Goal: Information Seeking & Learning: Learn about a topic

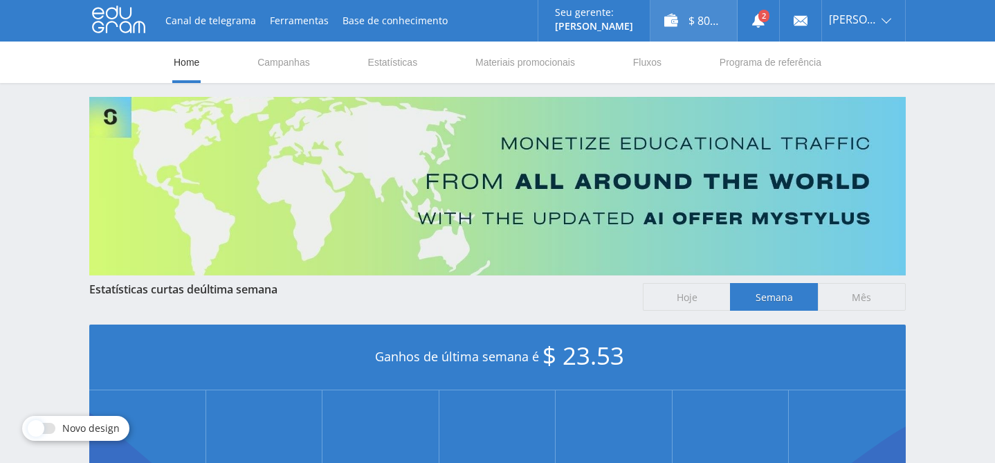
click at [706, 24] on div "$ 80.77" at bounding box center [693, 21] width 86 height 42
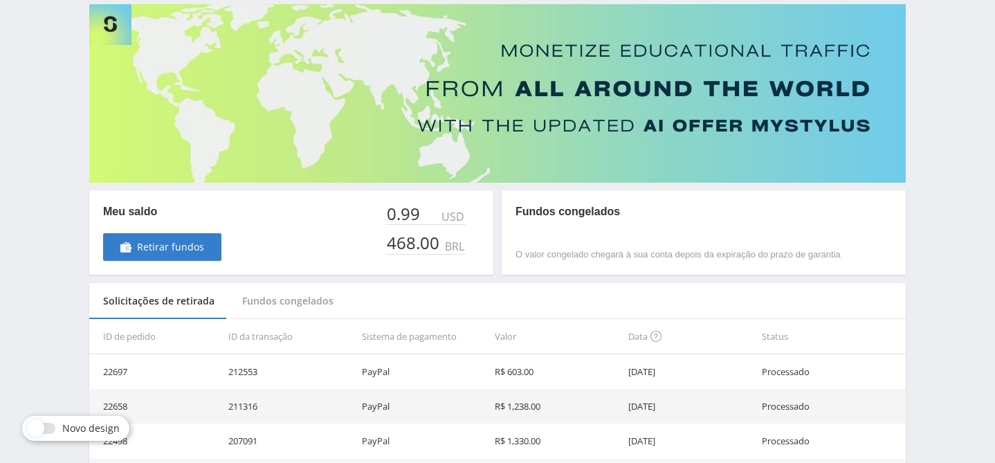
scroll to position [94, 0]
